Goal: Task Accomplishment & Management: Manage account settings

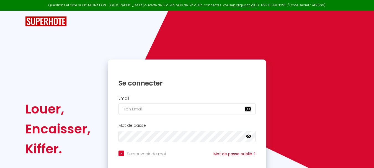
scroll to position [47, 0]
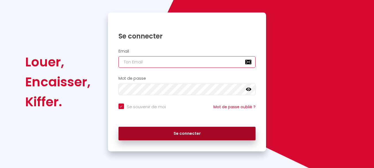
type input "[PERSON_NAME][EMAIL_ADDRESS][DOMAIN_NAME]"
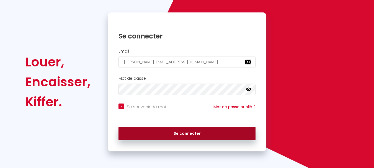
click at [155, 132] on button "Se connecter" at bounding box center [186, 134] width 137 height 14
checkbox input "true"
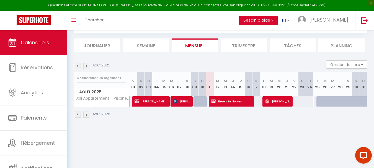
scroll to position [30, 0]
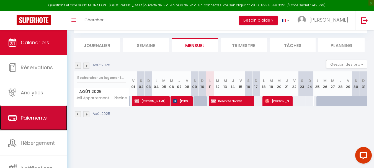
click at [36, 117] on span "Paiements" at bounding box center [34, 117] width 26 height 7
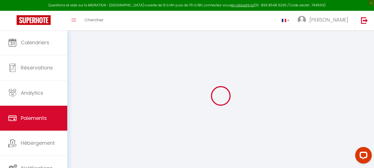
select select "2"
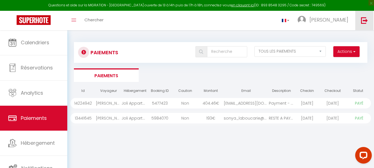
click at [364, 17] on img at bounding box center [364, 20] width 7 height 7
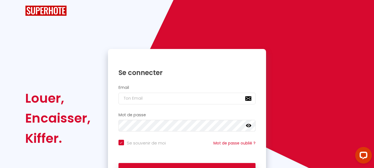
checkbox input "true"
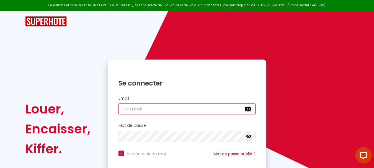
type input "[PERSON_NAME][EMAIL_ADDRESS][DOMAIN_NAME]"
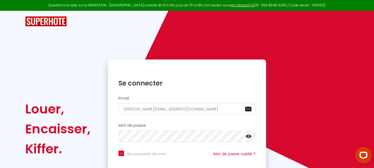
checkbox input "true"
